Goal: Navigation & Orientation: Understand site structure

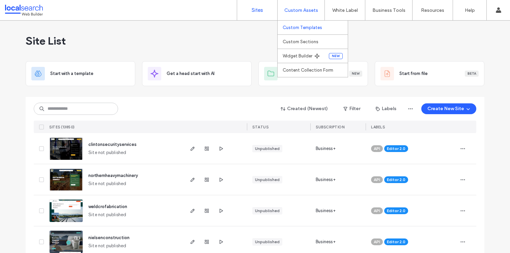
click at [308, 30] on label "Custom Templates" at bounding box center [302, 27] width 39 height 5
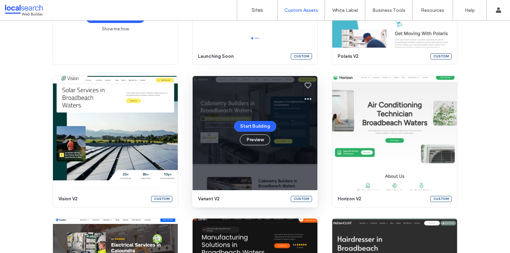
scroll to position [167, 0]
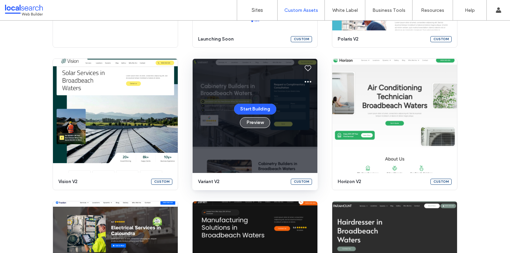
click at [251, 123] on button "Preview" at bounding box center [255, 122] width 30 height 11
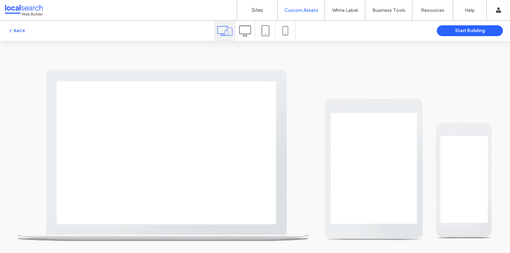
click at [244, 32] on icon at bounding box center [245, 31] width 12 height 12
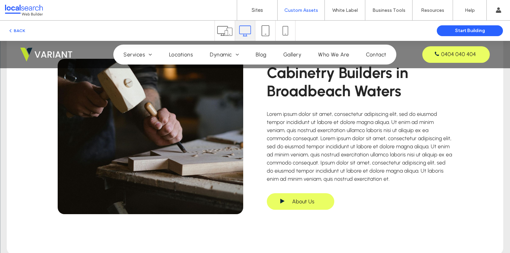
scroll to position [1164, 0]
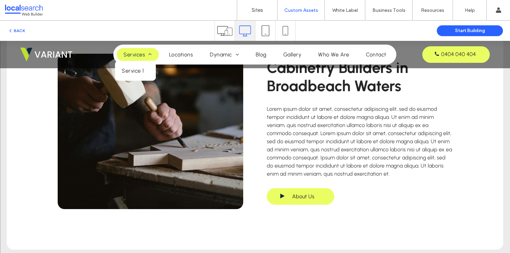
click at [135, 54] on span "Services" at bounding box center [137, 54] width 28 height 6
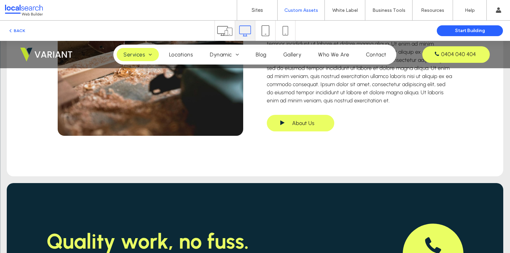
scroll to position [560, 0]
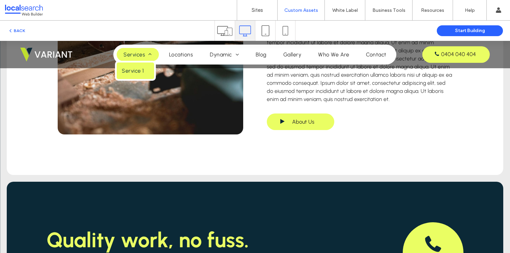
click at [139, 72] on span "Service 1" at bounding box center [133, 70] width 22 height 6
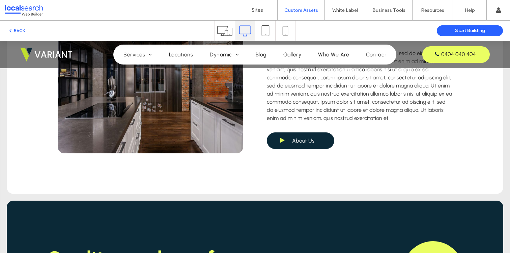
scroll to position [870, 0]
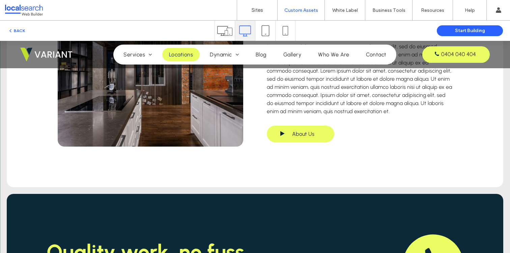
click at [190, 56] on span "Locations" at bounding box center [181, 54] width 24 height 6
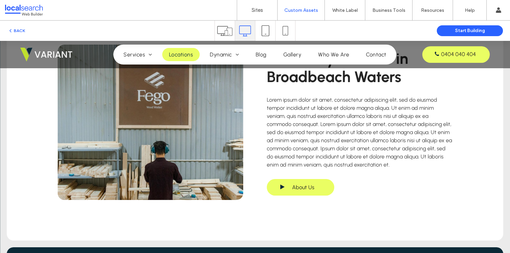
scroll to position [517, 0]
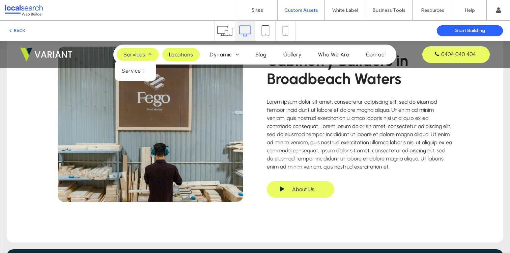
click at [138, 50] on link "Services" at bounding box center [138, 54] width 42 height 13
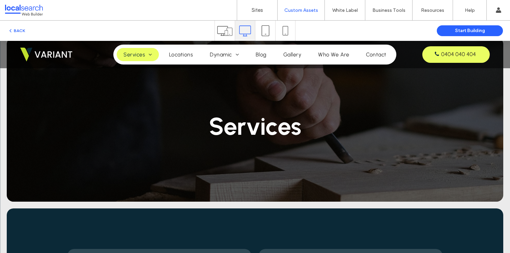
scroll to position [0, 0]
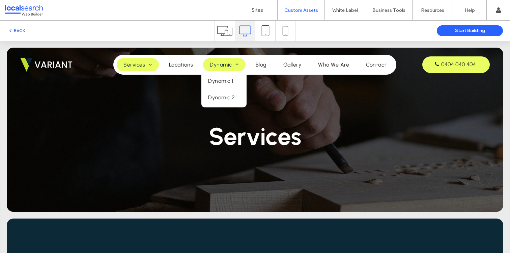
click at [225, 64] on span "Dynamic" at bounding box center [224, 64] width 29 height 6
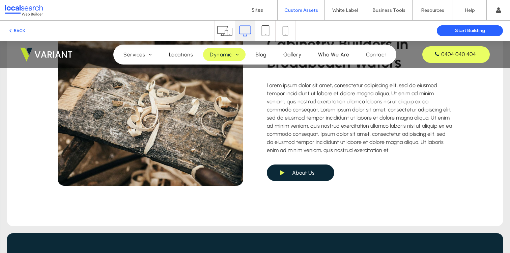
scroll to position [445, 0]
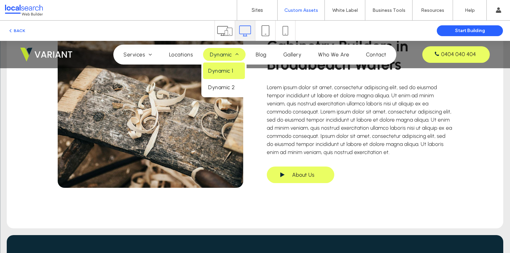
click at [228, 72] on span "Dynamic 1" at bounding box center [220, 70] width 25 height 6
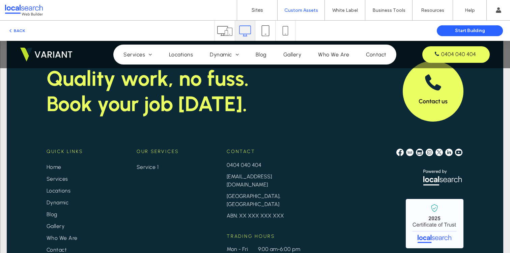
scroll to position [687, 0]
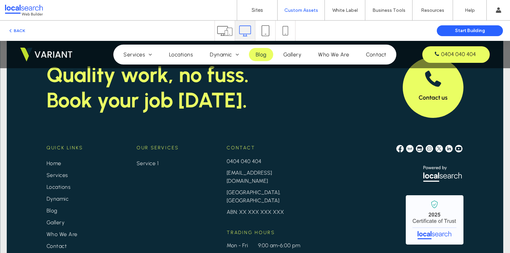
click at [264, 57] on span "Blog" at bounding box center [261, 54] width 11 height 6
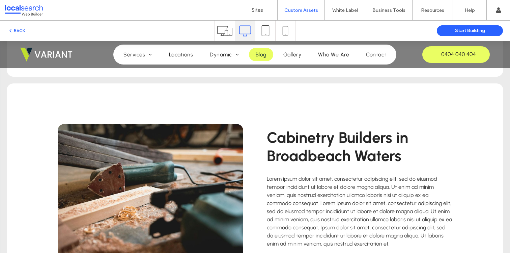
scroll to position [377, 0]
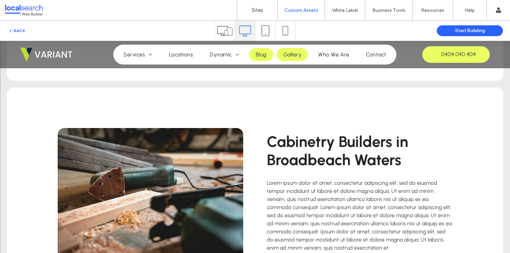
click at [294, 54] on span "Gallery" at bounding box center [292, 54] width 18 height 6
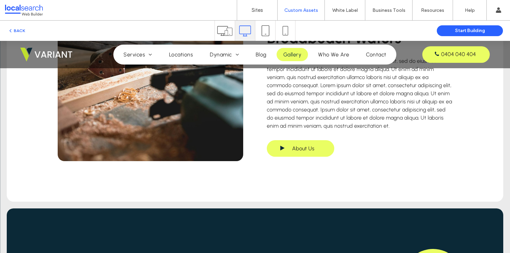
scroll to position [549, 0]
